Goal: Task Accomplishment & Management: Use online tool/utility

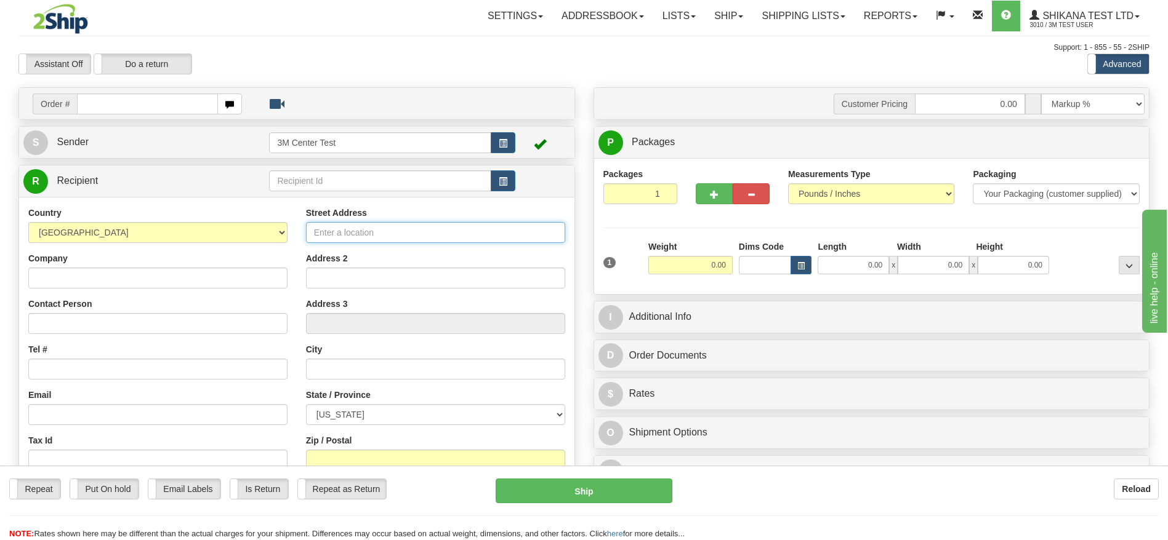
click at [387, 226] on input "Street Address" at bounding box center [435, 232] width 259 height 21
click at [348, 237] on input "Street Address" at bounding box center [435, 232] width 259 height 21
type input "11501 ALTERRA PARKWAY"
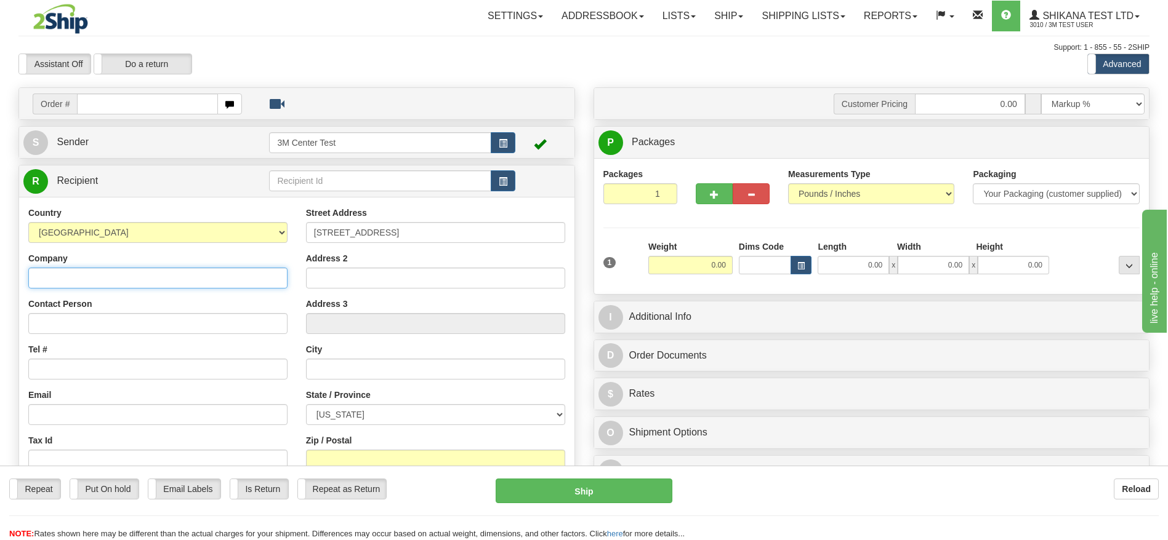
type input "TEST DO NOT SHIP"
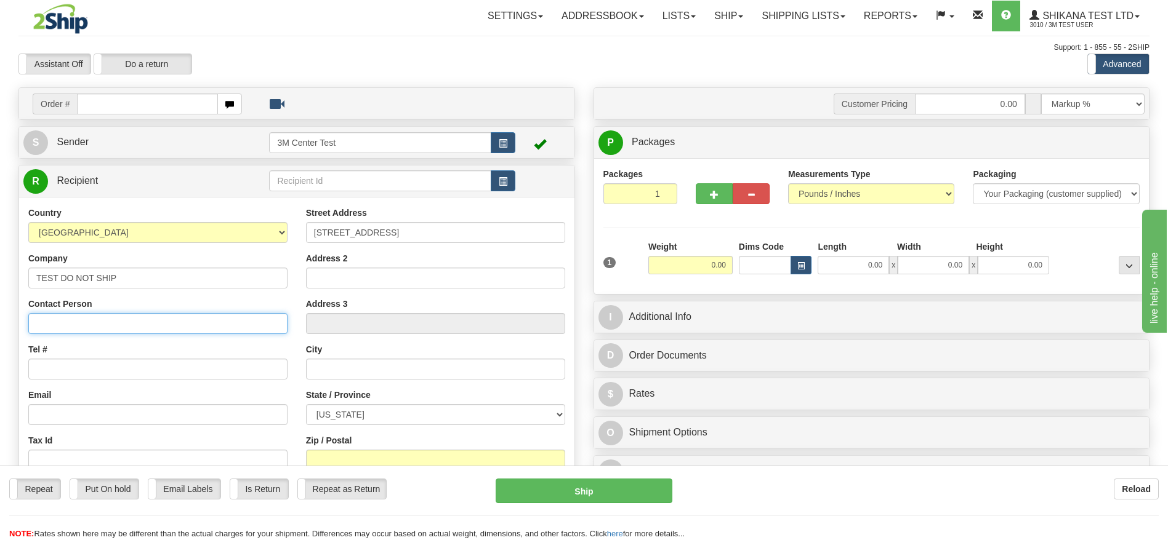
type input "TEST DO NOT SHIP"
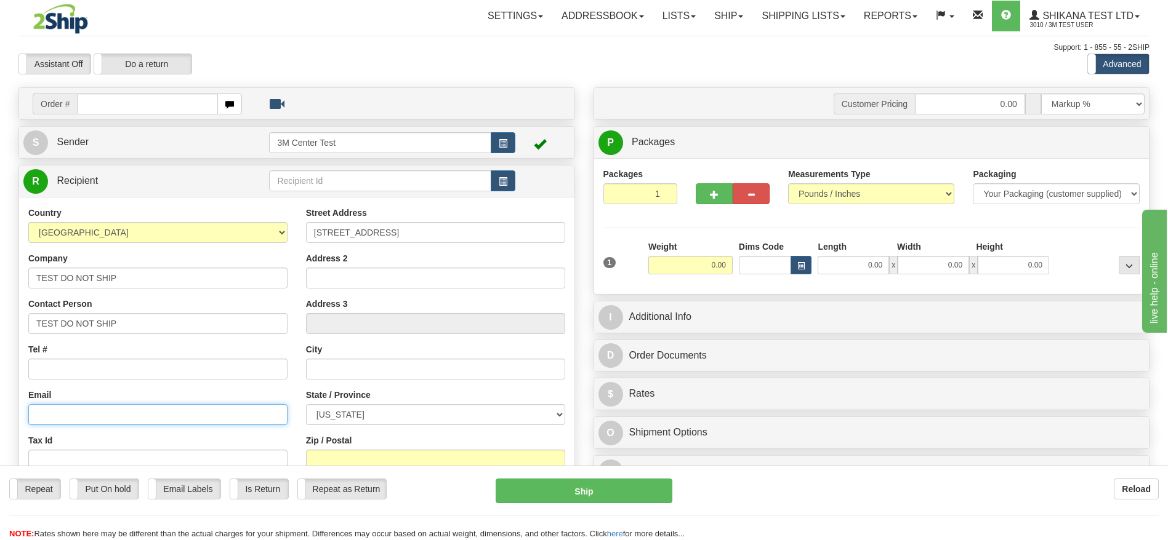
type input "[EMAIL_ADDRESS][DOMAIN_NAME]"
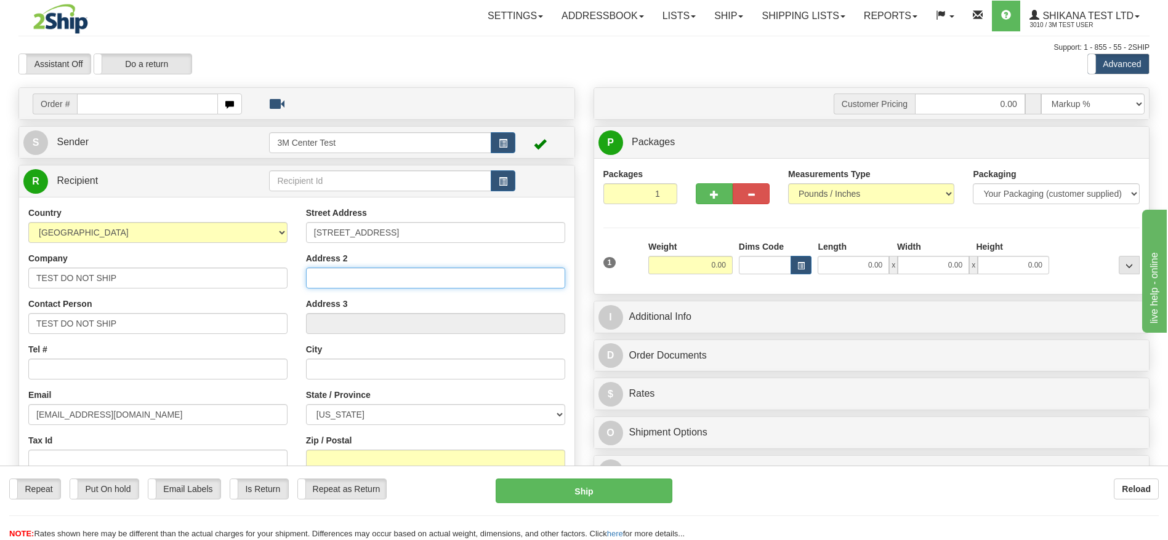
type input "SUITE 200"
type input "AUSTIN"
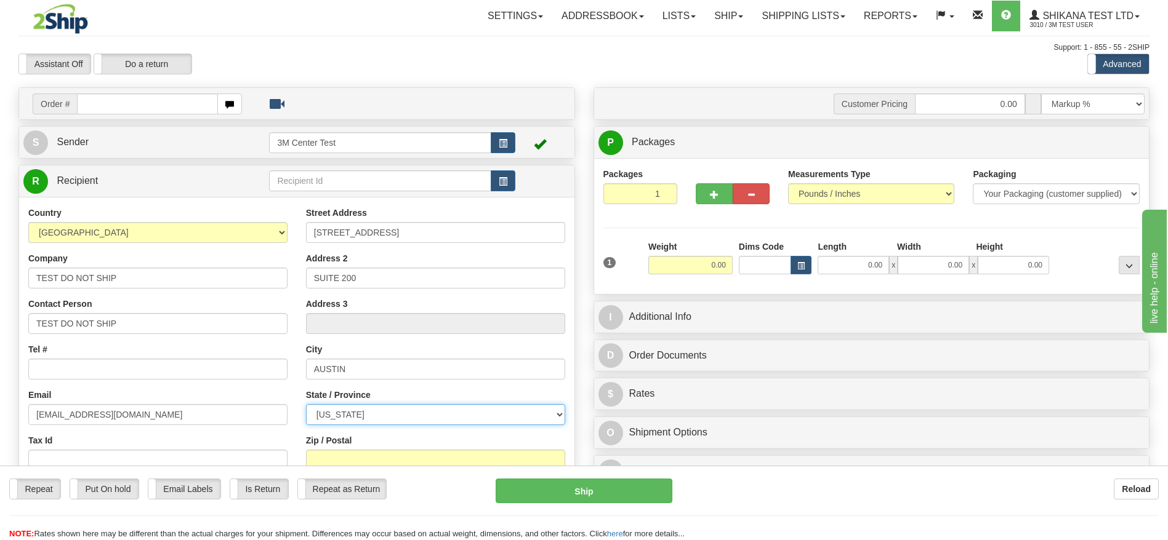
select select "[GEOGRAPHIC_DATA]"
type input "78758"
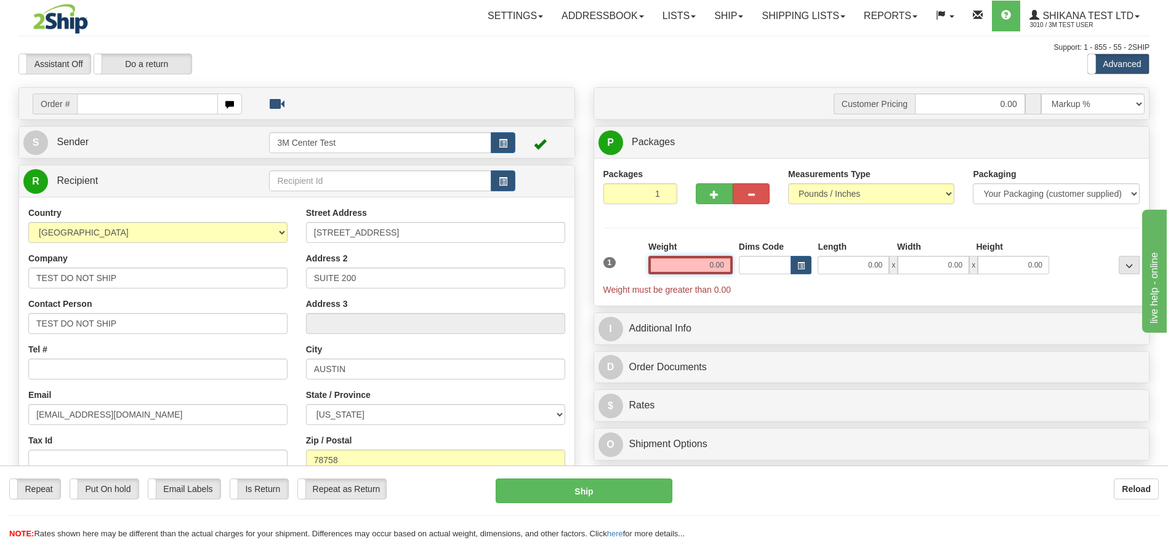
drag, startPoint x: 700, startPoint y: 268, endPoint x: 733, endPoint y: 262, distance: 33.2
click at [733, 262] on div "Weight 0.00" at bounding box center [690, 262] width 90 height 43
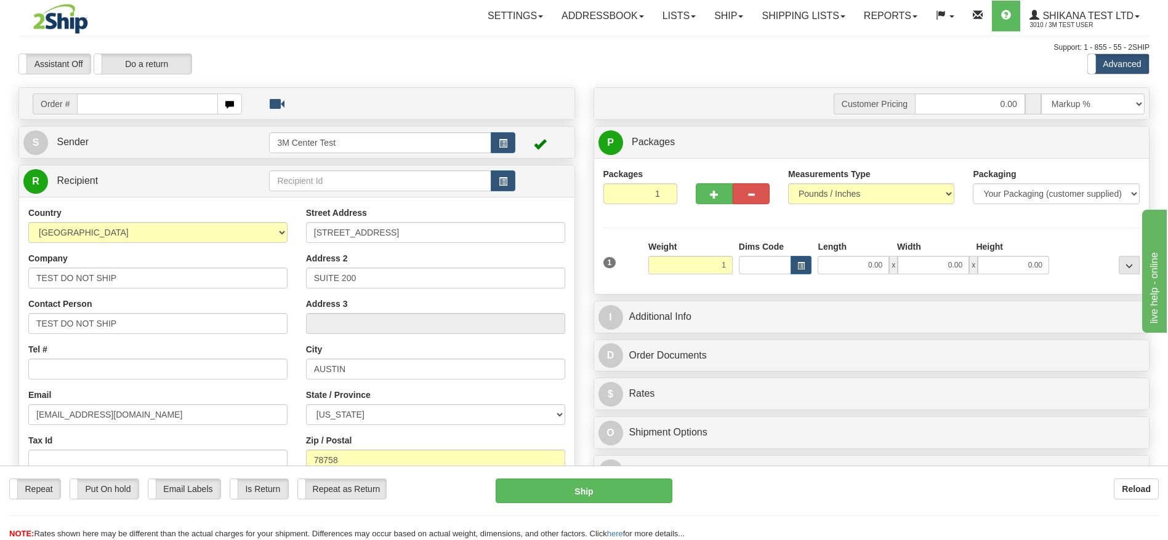
click at [711, 55] on div "Assistant On Assistant Off Do a return Do a return Previous Next Standard Advan…" at bounding box center [583, 64] width 1149 height 21
type input "1.00"
click at [232, 183] on link "R Recipient" at bounding box center [132, 181] width 218 height 25
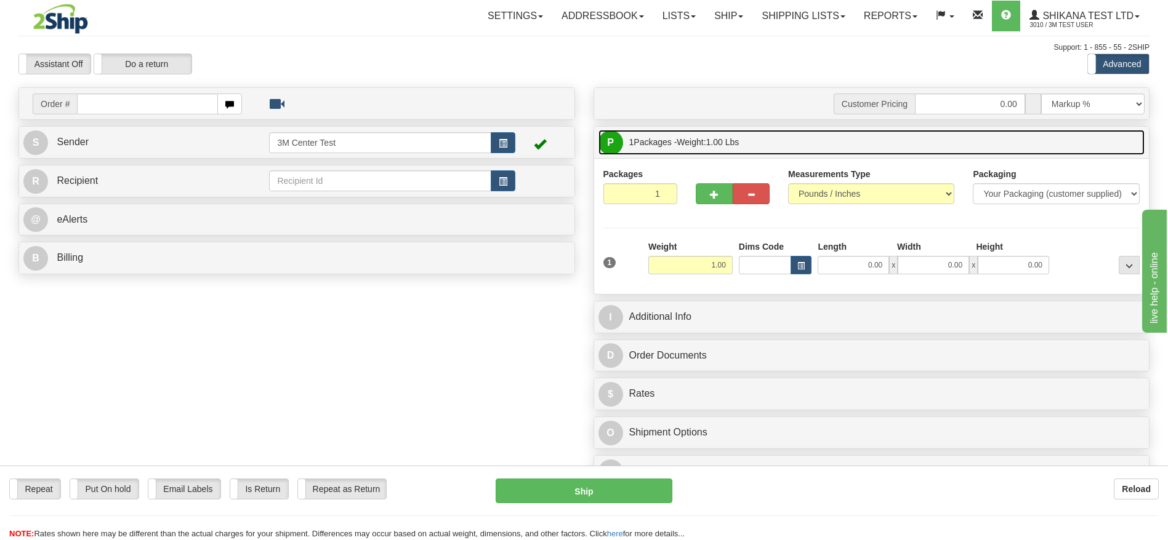
click at [766, 131] on link "P Packages 1 Packages - Weight: 1.00 Lbs" at bounding box center [871, 142] width 547 height 25
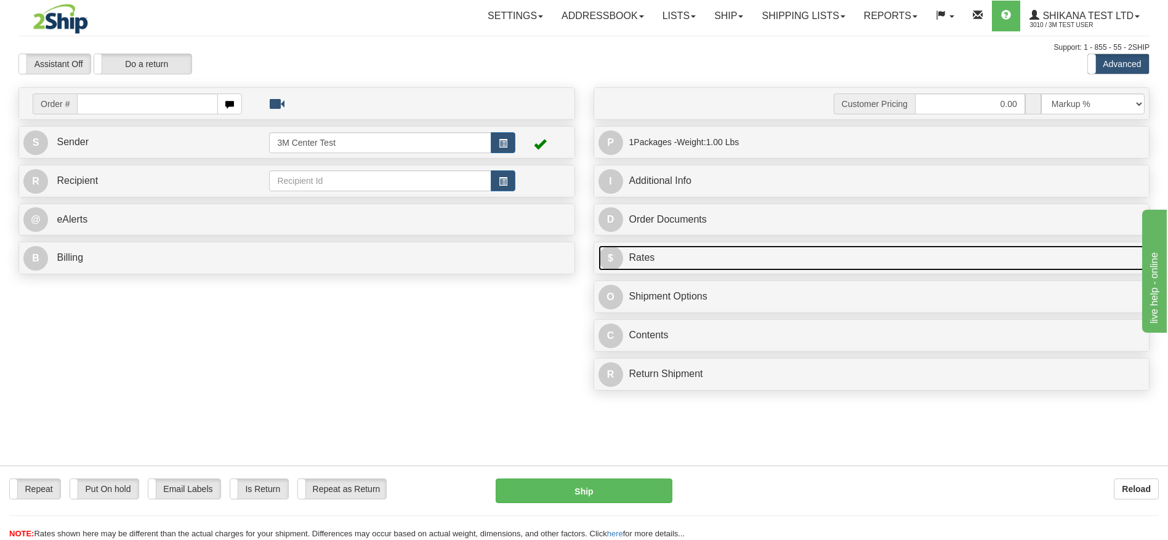
click at [670, 262] on link "$ Rates" at bounding box center [871, 258] width 547 height 25
